Goal: Information Seeking & Learning: Find specific fact

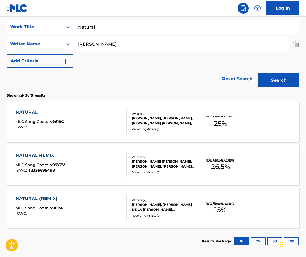
scroll to position [103, 0]
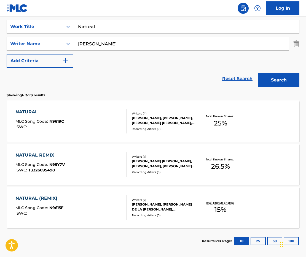
click at [104, 170] on div "NATURAL REMIX MLC Song Code : N99Y7V ISWC : T3326695498" at bounding box center [70, 164] width 111 height 25
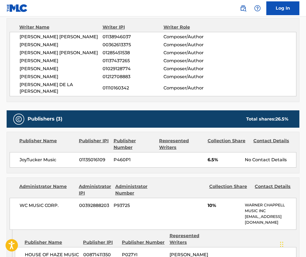
scroll to position [122, 0]
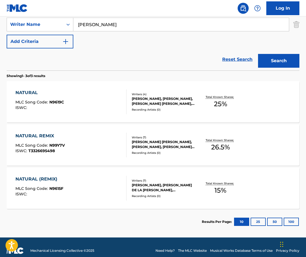
click at [75, 190] on div "NATURAL (REMIX) MLC Song Code : N9615F ISWC :" at bounding box center [70, 188] width 111 height 25
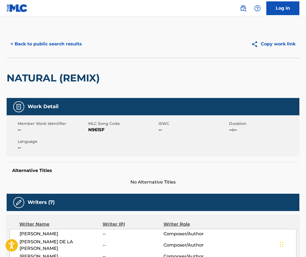
click at [33, 44] on button "< Back to public search results" at bounding box center [46, 44] width 79 height 14
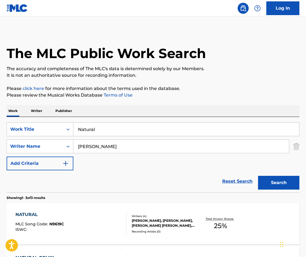
scroll to position [98, 0]
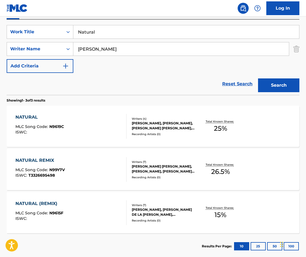
click at [96, 127] on div "NATURAL MLC Song Code : N9619C ISWC :" at bounding box center [70, 126] width 111 height 25
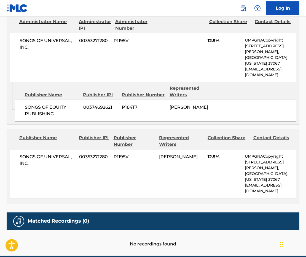
scroll to position [286, 0]
